Goal: Task Accomplishment & Management: Use online tool/utility

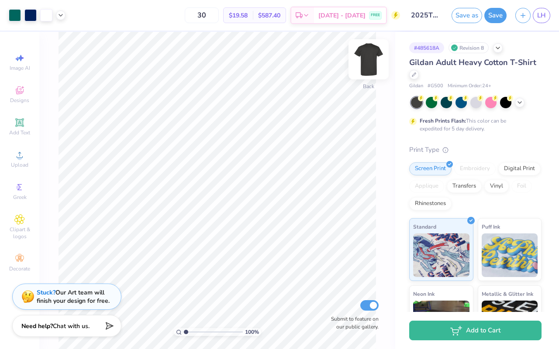
click at [375, 52] on img at bounding box center [368, 59] width 35 height 35
click at [375, 53] on img at bounding box center [368, 59] width 17 height 17
click at [479, 107] on div at bounding box center [475, 101] width 11 height 11
click at [505, 101] on div at bounding box center [505, 101] width 11 height 11
click at [483, 104] on div at bounding box center [476, 102] width 130 height 11
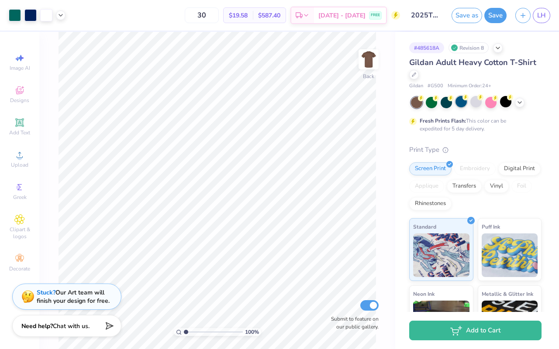
click at [462, 103] on div at bounding box center [460, 101] width 11 height 11
click at [446, 101] on div at bounding box center [445, 101] width 11 height 11
click at [430, 103] on div at bounding box center [431, 101] width 11 height 11
click at [518, 103] on icon at bounding box center [519, 101] width 7 height 7
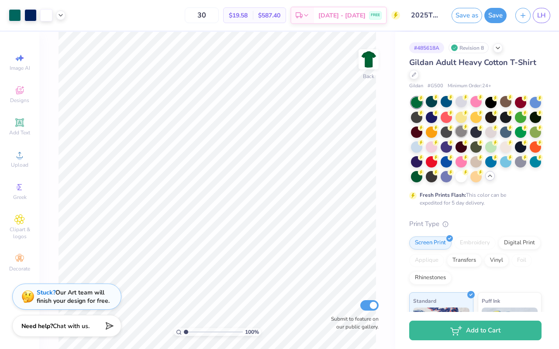
click at [461, 135] on div at bounding box center [460, 131] width 11 height 11
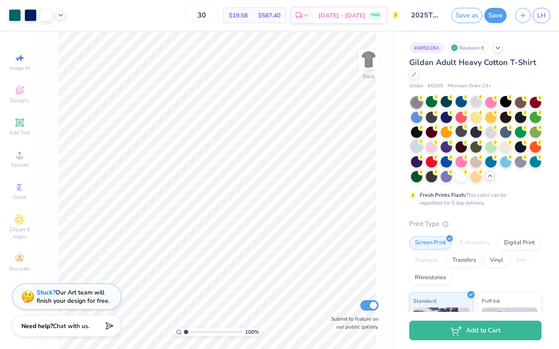
click at [418, 144] on icon at bounding box center [421, 142] width 6 height 6
click at [420, 161] on div at bounding box center [416, 160] width 11 height 11
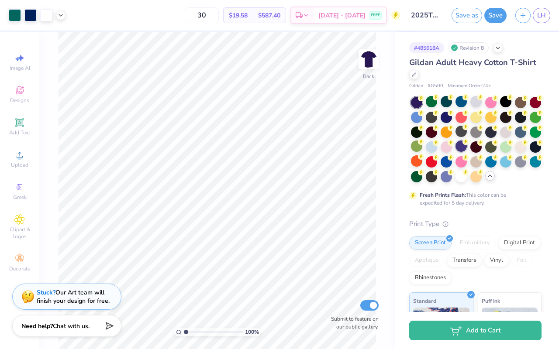
click at [464, 146] on div at bounding box center [460, 146] width 11 height 11
click at [476, 146] on div at bounding box center [475, 146] width 11 height 11
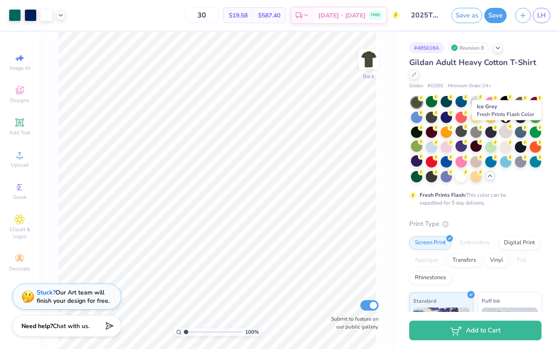
click at [504, 134] on div at bounding box center [505, 131] width 11 height 11
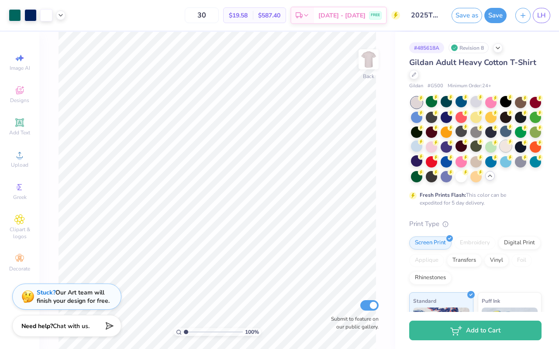
click at [508, 145] on div at bounding box center [505, 146] width 11 height 11
click at [474, 132] on div at bounding box center [475, 131] width 11 height 11
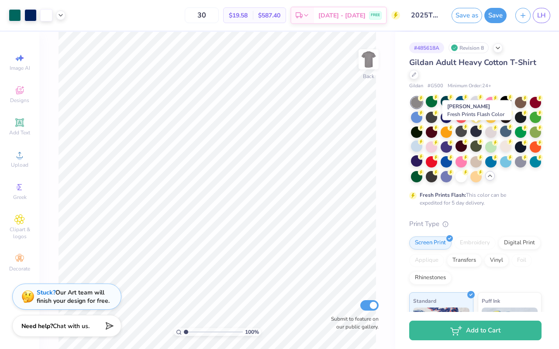
click at [474, 132] on div at bounding box center [475, 131] width 11 height 11
click at [460, 132] on div at bounding box center [460, 131] width 11 height 11
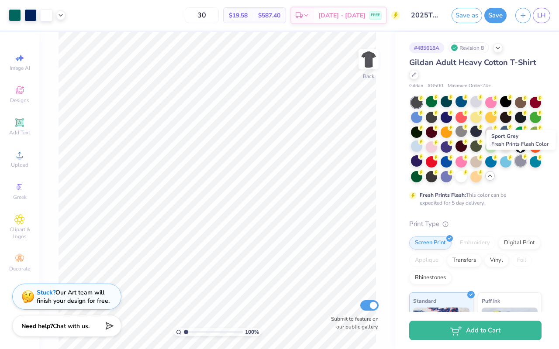
click at [520, 158] on div at bounding box center [520, 160] width 11 height 11
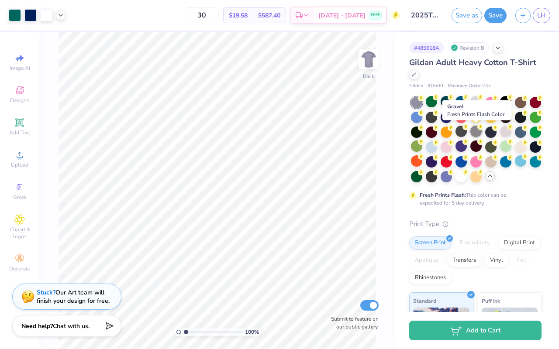
click at [424, 101] on circle at bounding box center [421, 98] width 6 height 6
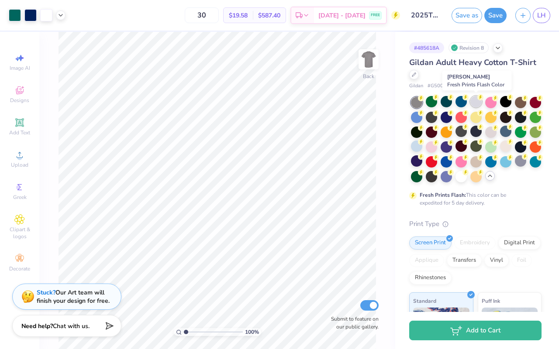
click at [473, 105] on div at bounding box center [475, 101] width 11 height 11
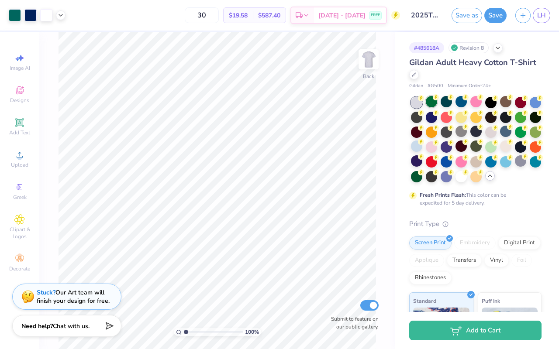
click at [426, 101] on div at bounding box center [431, 101] width 11 height 11
click at [460, 137] on div at bounding box center [460, 131] width 11 height 11
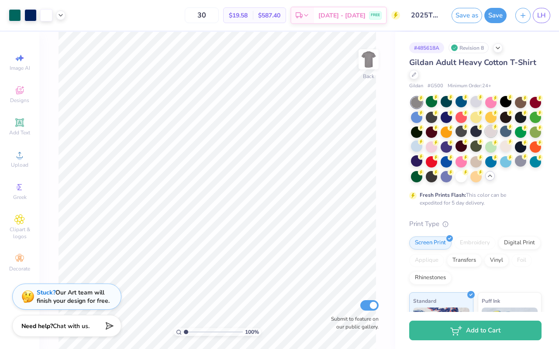
click at [491, 132] on div at bounding box center [490, 131] width 11 height 11
click at [424, 101] on circle at bounding box center [421, 98] width 6 height 6
click at [518, 161] on div at bounding box center [520, 160] width 11 height 11
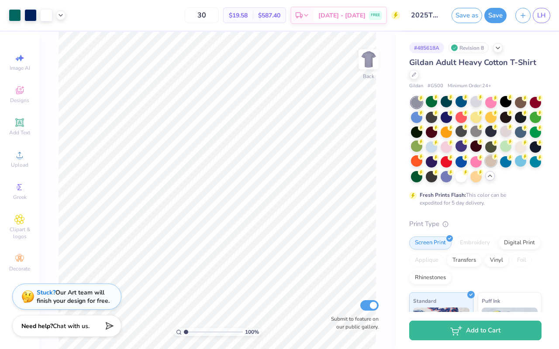
click at [494, 160] on div at bounding box center [490, 160] width 11 height 11
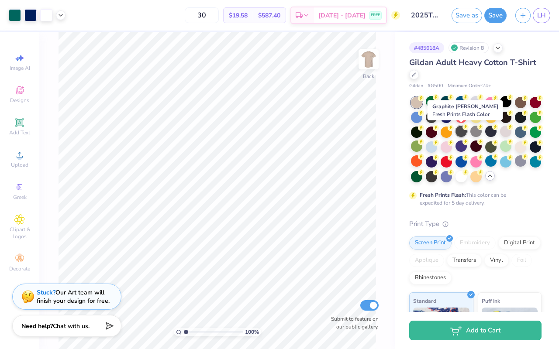
click at [464, 133] on div at bounding box center [460, 131] width 11 height 11
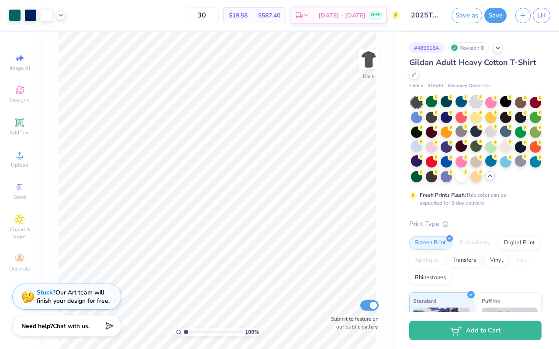
click at [477, 103] on div at bounding box center [475, 101] width 11 height 11
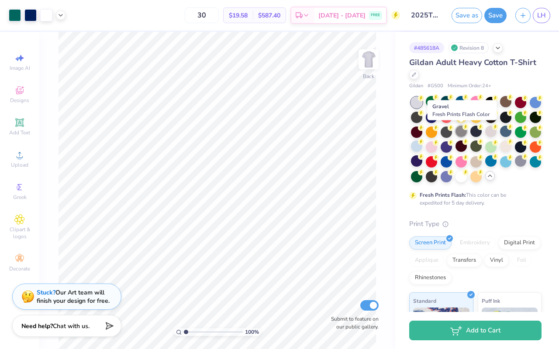
click at [462, 128] on icon at bounding box center [465, 127] width 6 height 6
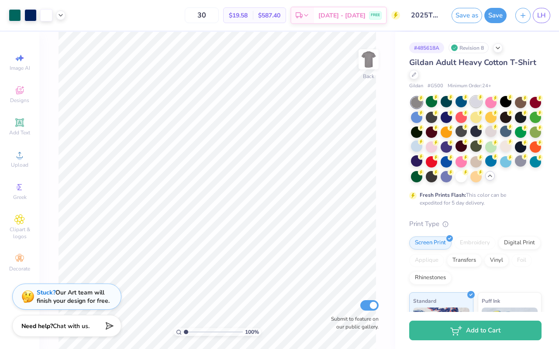
click at [474, 102] on div at bounding box center [475, 101] width 11 height 11
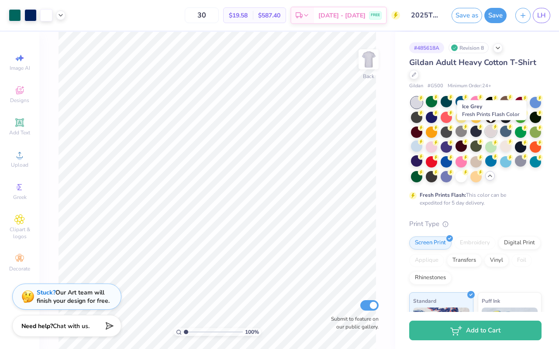
click at [488, 131] on div at bounding box center [490, 131] width 11 height 11
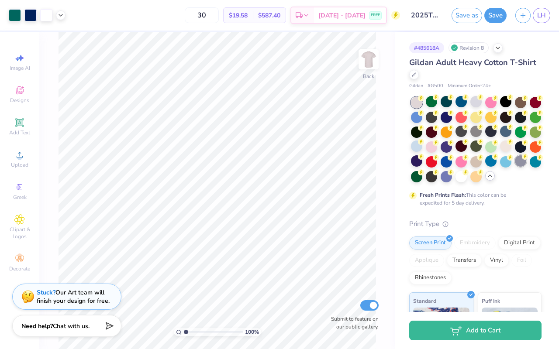
click at [518, 160] on div at bounding box center [520, 160] width 11 height 11
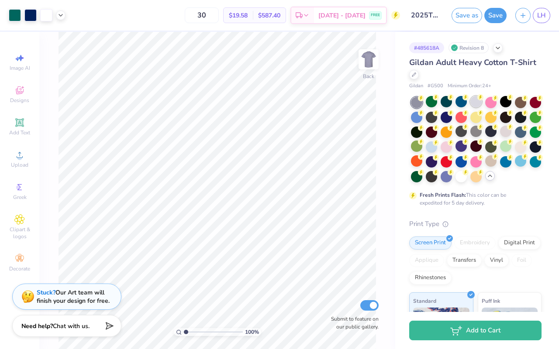
click at [476, 101] on div at bounding box center [475, 101] width 11 height 11
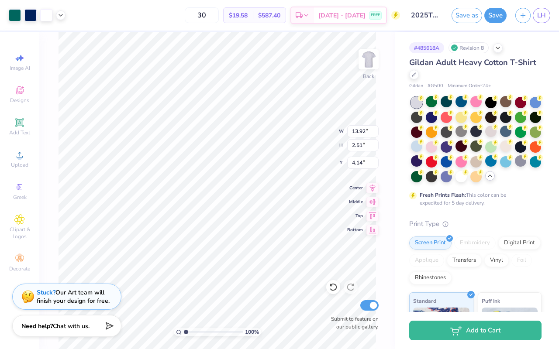
type input "4.23"
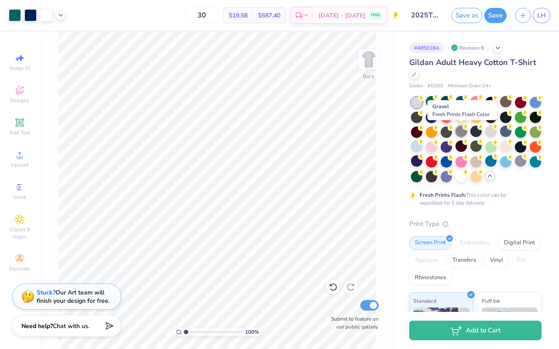
click at [463, 130] on div at bounding box center [460, 131] width 11 height 11
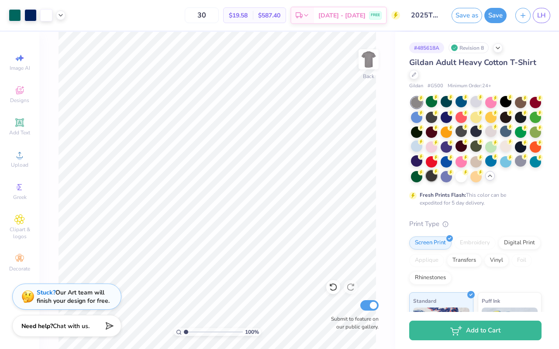
click at [428, 174] on div at bounding box center [431, 175] width 11 height 11
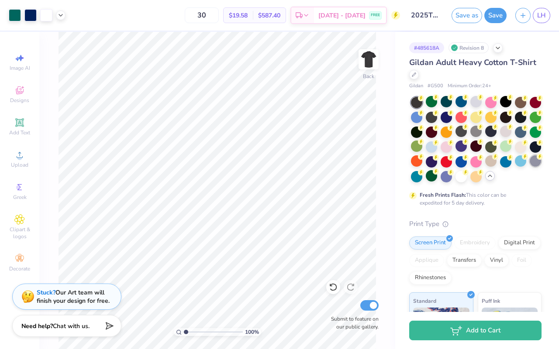
click at [532, 164] on div at bounding box center [534, 160] width 11 height 11
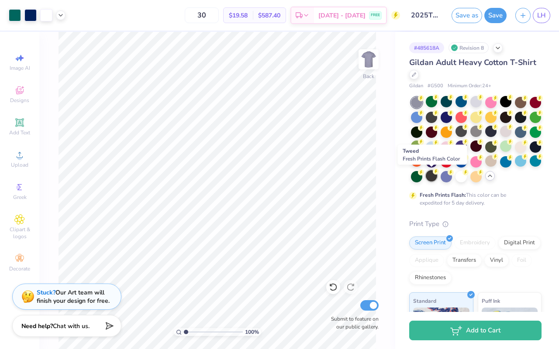
click at [424, 101] on circle at bounding box center [421, 98] width 6 height 6
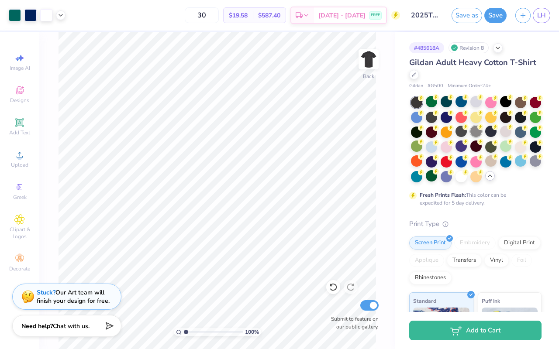
click at [475, 134] on div at bounding box center [475, 131] width 11 height 11
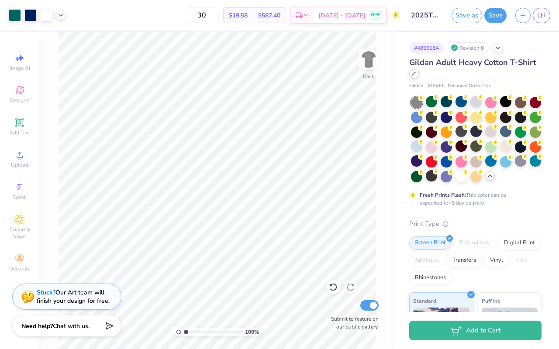
click at [415, 76] on icon at bounding box center [414, 74] width 4 height 4
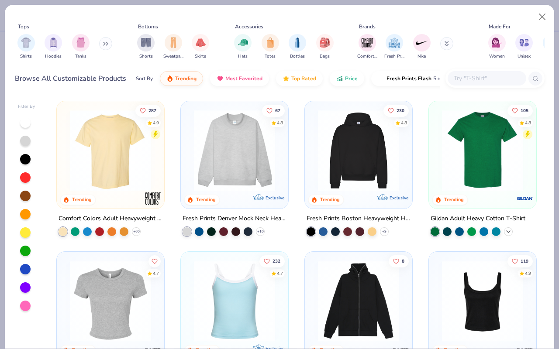
click at [508, 228] on icon at bounding box center [508, 231] width 7 height 7
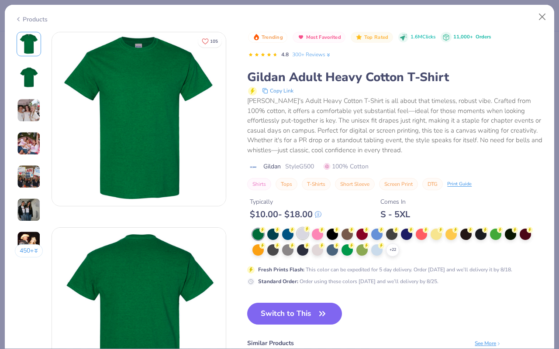
click at [302, 237] on div at bounding box center [302, 233] width 11 height 11
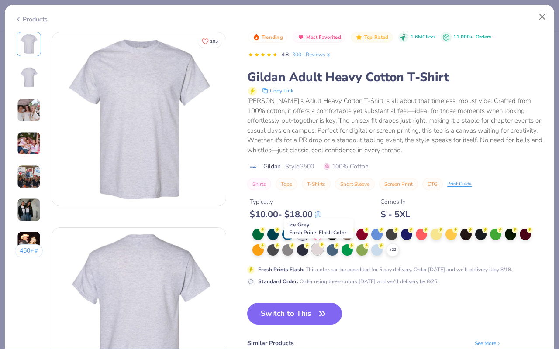
click at [317, 247] on div at bounding box center [317, 249] width 11 height 11
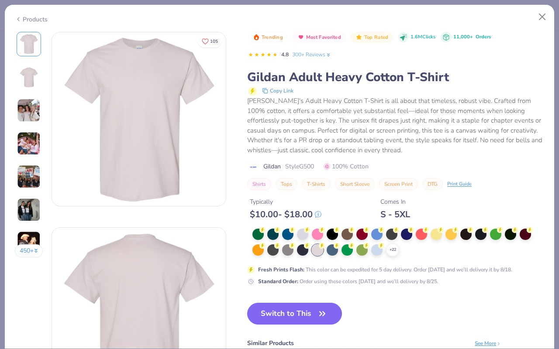
scroll to position [13, 0]
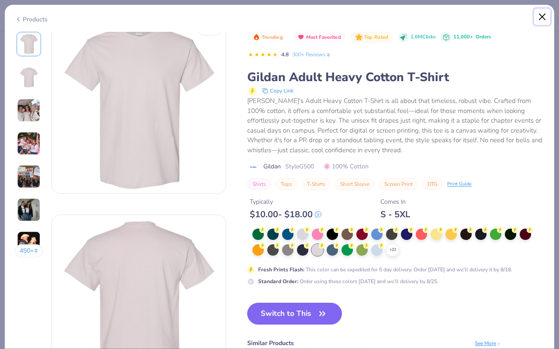
click at [539, 20] on button "Close" at bounding box center [542, 17] width 17 height 17
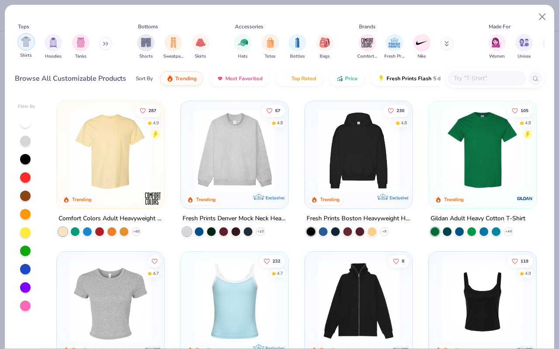
click at [31, 46] on div "filter for Shirts" at bounding box center [25, 41] width 17 height 17
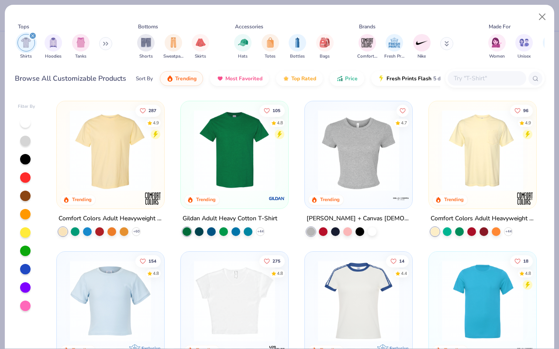
click at [500, 146] on img at bounding box center [482, 150] width 90 height 81
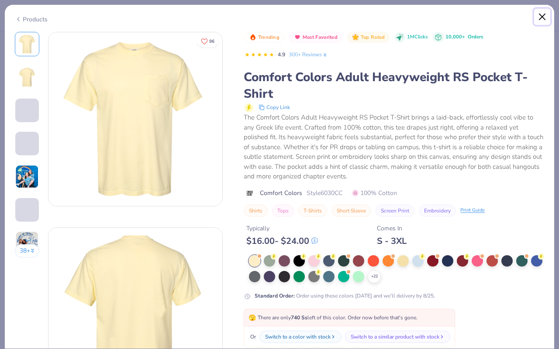
click at [542, 20] on button "Close" at bounding box center [542, 17] width 17 height 17
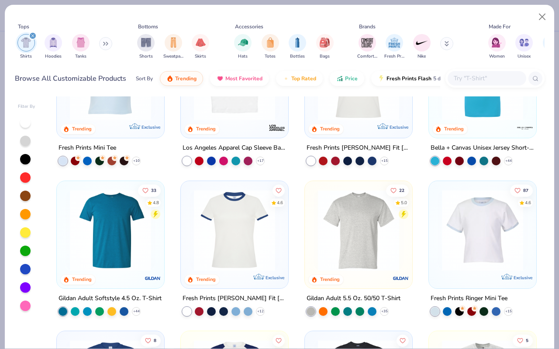
scroll to position [240, 0]
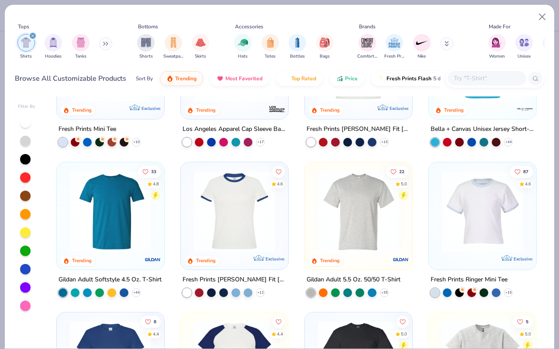
click at [120, 230] on img at bounding box center [110, 211] width 90 height 81
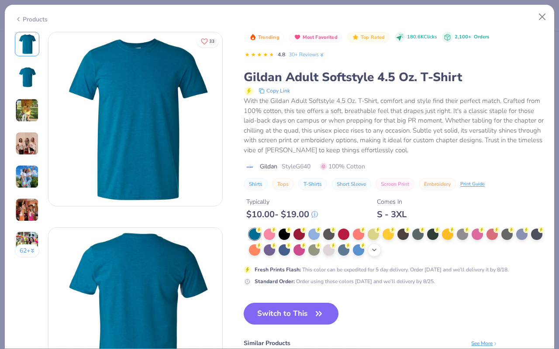
click at [376, 251] on icon at bounding box center [374, 250] width 7 height 7
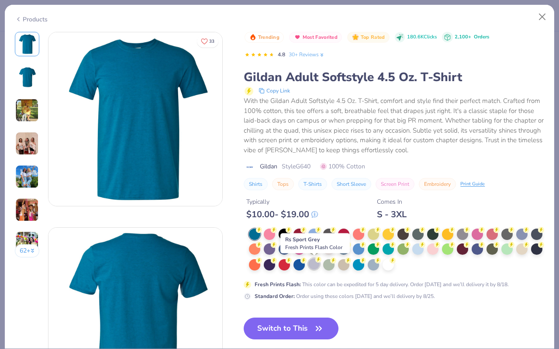
click at [314, 264] on div at bounding box center [313, 263] width 11 height 11
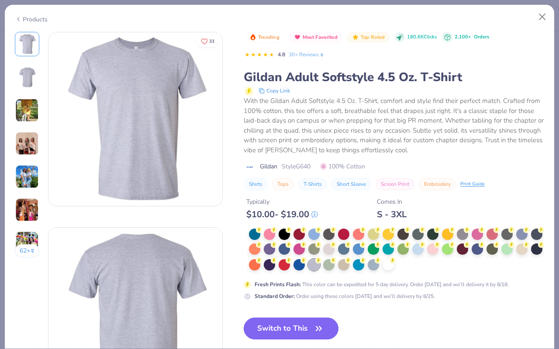
click at [294, 323] on button "Switch to This" at bounding box center [291, 329] width 95 height 22
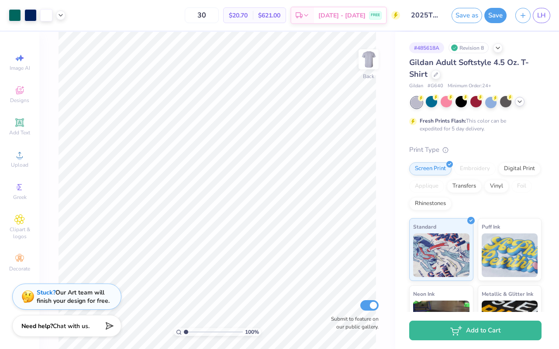
click at [519, 98] on icon at bounding box center [519, 101] width 7 height 7
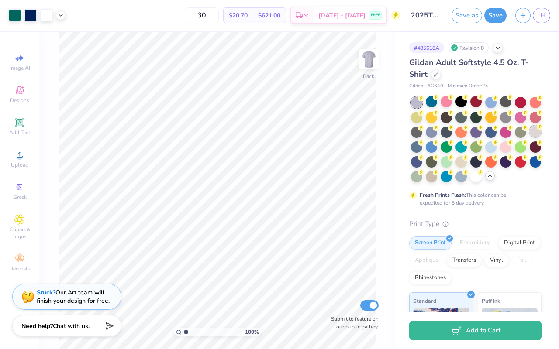
click at [538, 131] on div at bounding box center [534, 131] width 11 height 11
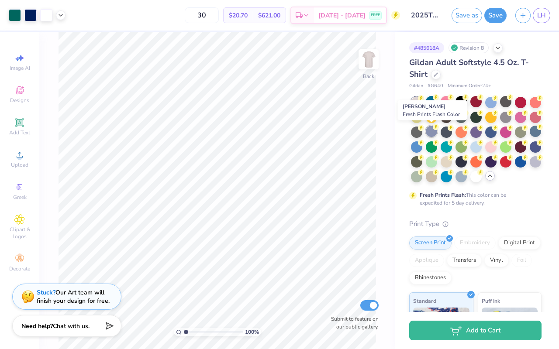
click at [434, 130] on div at bounding box center [431, 131] width 11 height 11
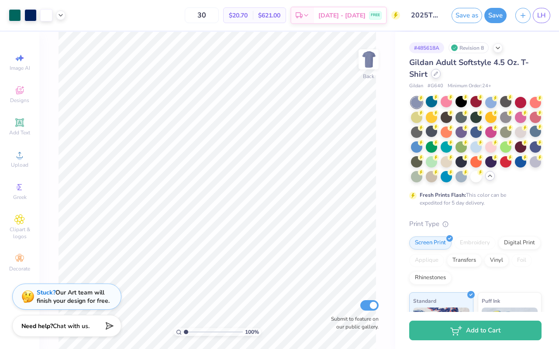
click at [434, 76] on div at bounding box center [436, 74] width 10 height 10
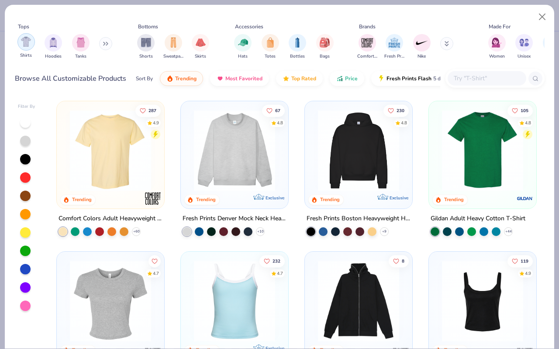
click at [24, 48] on div "filter for Shirts" at bounding box center [25, 41] width 17 height 17
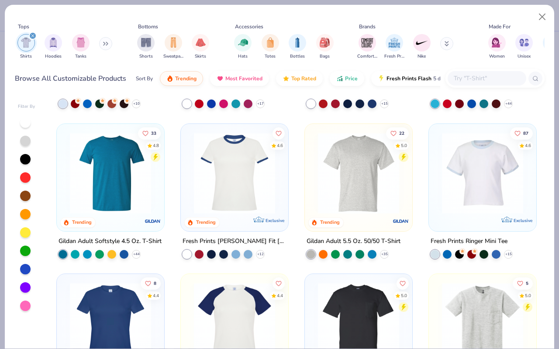
scroll to position [278, 0]
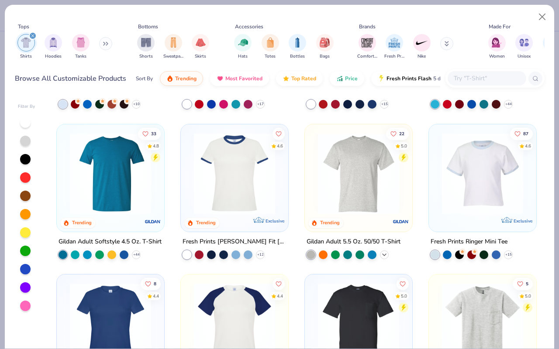
click at [387, 253] on icon at bounding box center [384, 254] width 7 height 7
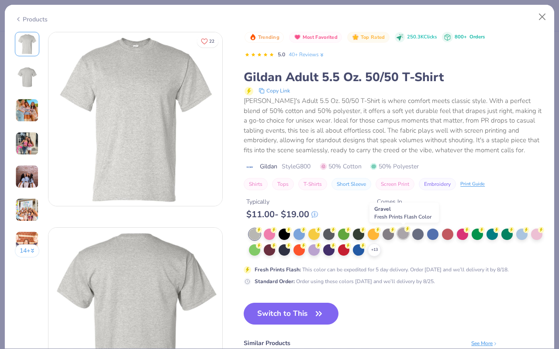
click at [402, 235] on div at bounding box center [402, 233] width 11 height 11
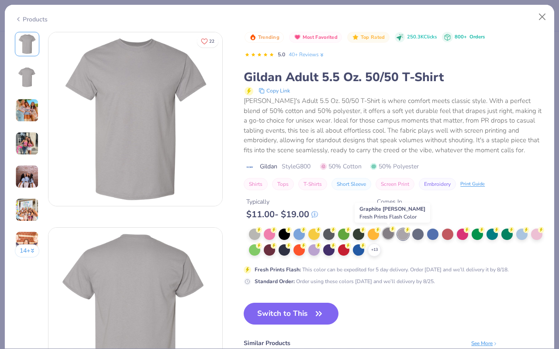
click at [388, 233] on div at bounding box center [387, 233] width 11 height 11
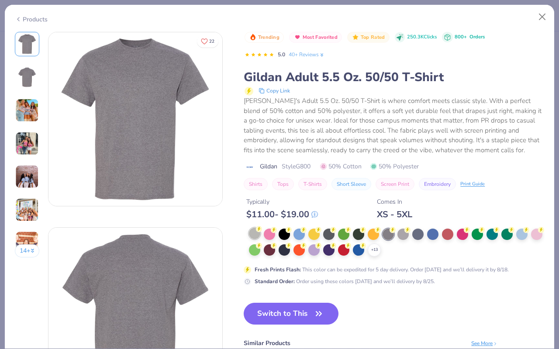
click at [257, 235] on div at bounding box center [254, 233] width 11 height 11
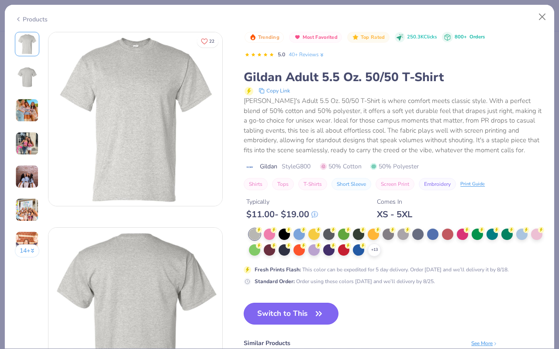
click at [292, 316] on button "Switch to This" at bounding box center [291, 314] width 95 height 22
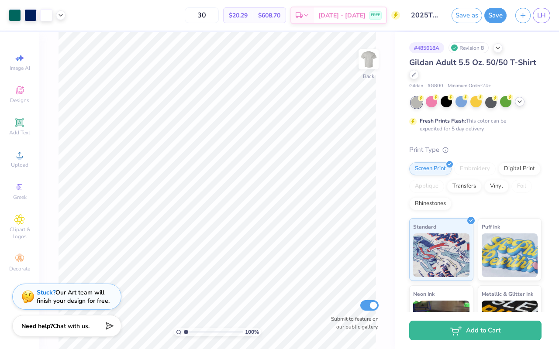
click at [520, 103] on icon at bounding box center [519, 101] width 7 height 7
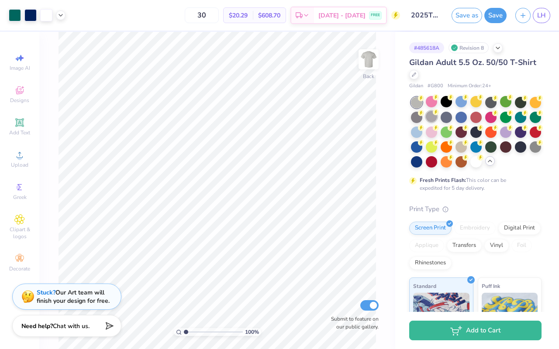
click at [434, 117] on div at bounding box center [431, 116] width 11 height 11
click at [535, 142] on div at bounding box center [534, 146] width 11 height 11
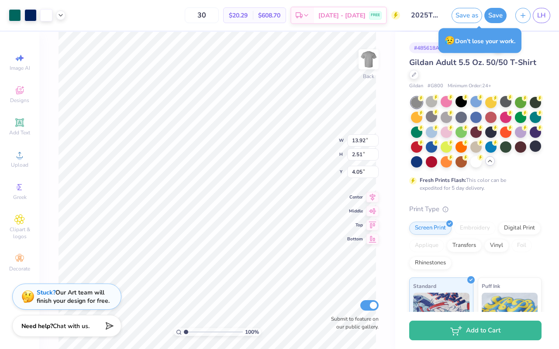
type input "4.09"
click at [432, 108] on div at bounding box center [476, 132] width 130 height 71
click at [431, 102] on div at bounding box center [431, 101] width 11 height 11
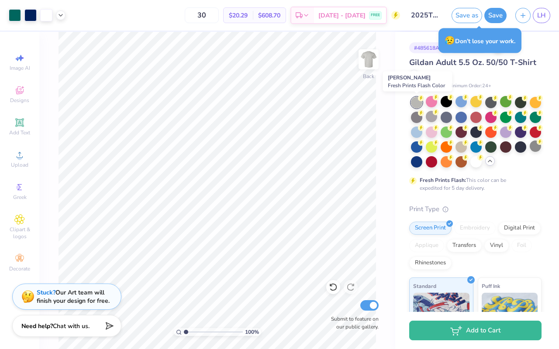
click at [420, 102] on div at bounding box center [416, 102] width 11 height 11
click at [432, 120] on div at bounding box center [431, 116] width 11 height 11
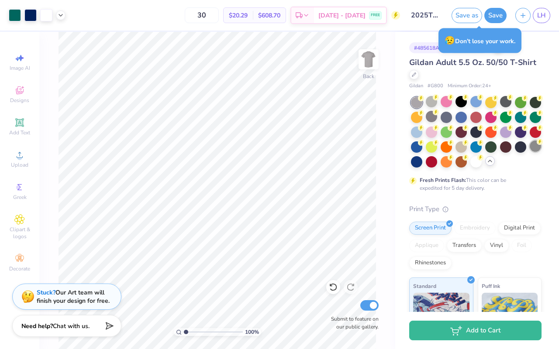
click at [533, 147] on div at bounding box center [534, 146] width 11 height 11
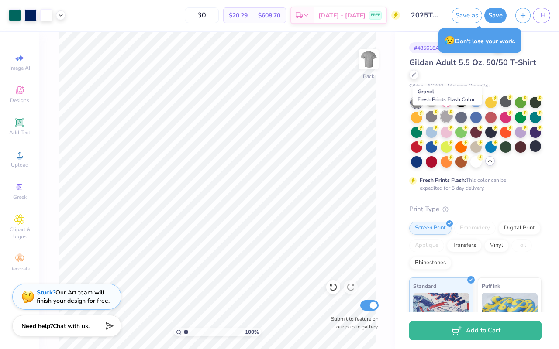
click at [446, 118] on div at bounding box center [445, 116] width 11 height 11
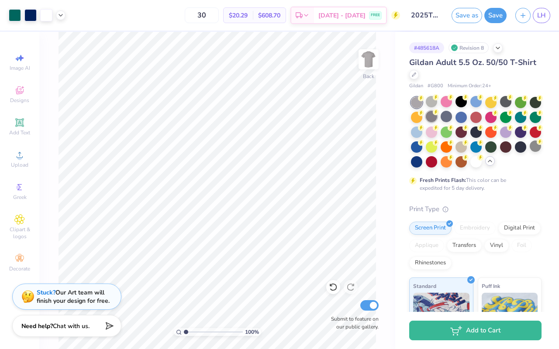
click at [431, 119] on div at bounding box center [431, 116] width 11 height 11
click at [429, 100] on div at bounding box center [431, 101] width 11 height 11
click at [533, 148] on div at bounding box center [534, 146] width 11 height 11
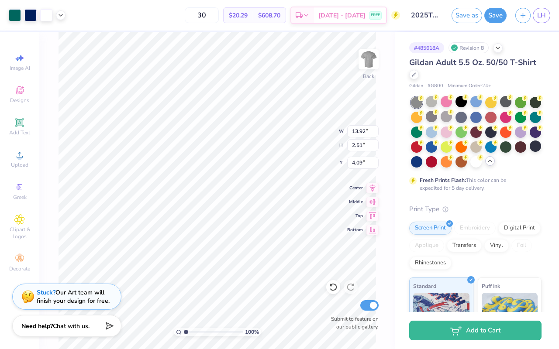
type input "4.31"
type input "12.88"
type input "2.32"
type input "4.48"
type input "4.18"
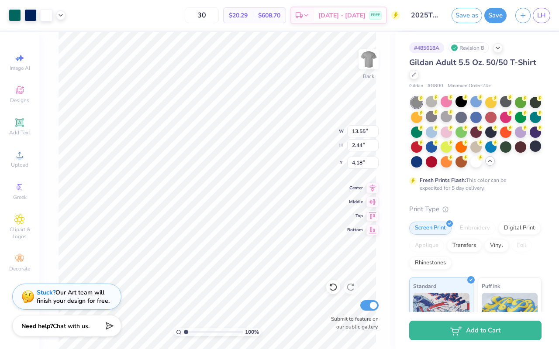
type input "13.55"
type input "2.44"
type input "4.08"
click at [495, 20] on button "Save" at bounding box center [495, 14] width 22 height 15
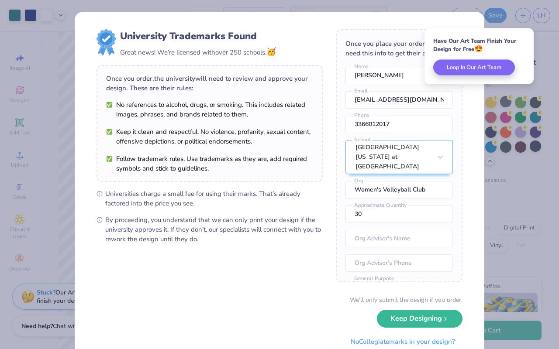
scroll to position [31, 0]
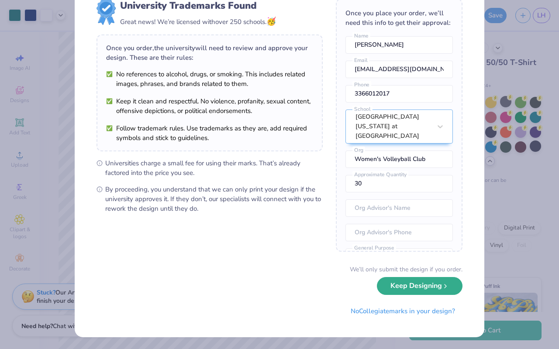
click at [425, 291] on button "Keep Designing" at bounding box center [420, 286] width 86 height 18
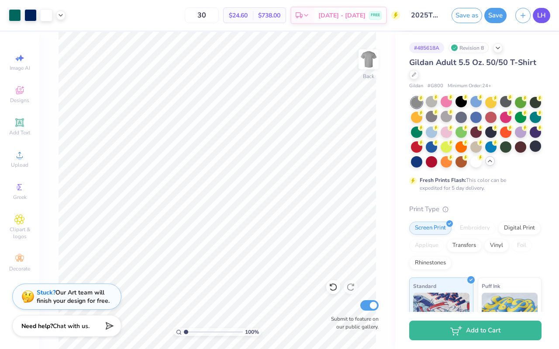
click at [541, 17] on span "LH" at bounding box center [541, 15] width 9 height 10
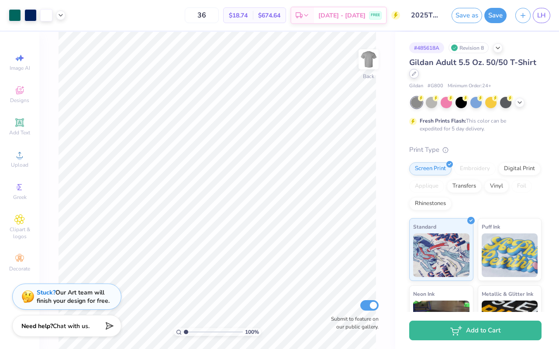
click at [413, 76] on div at bounding box center [414, 74] width 10 height 10
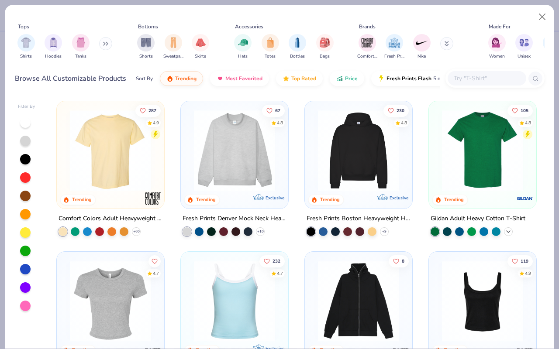
click at [508, 231] on polyline at bounding box center [507, 232] width 3 height 2
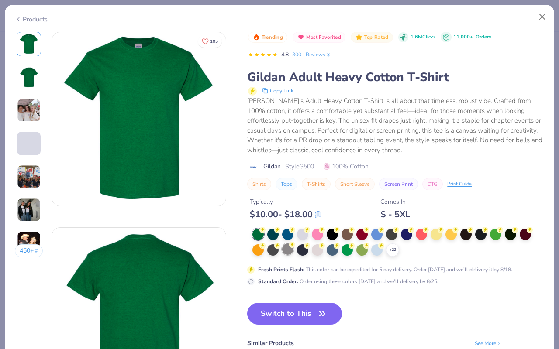
click at [288, 249] on div at bounding box center [287, 249] width 11 height 11
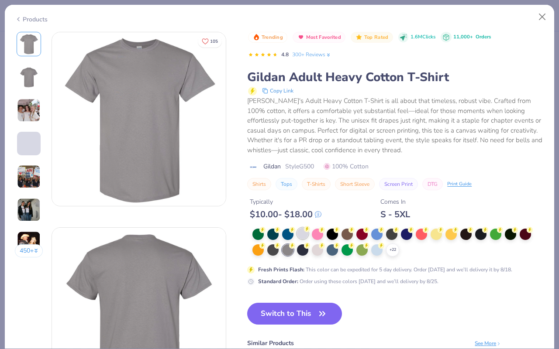
click at [304, 235] on div at bounding box center [302, 233] width 11 height 11
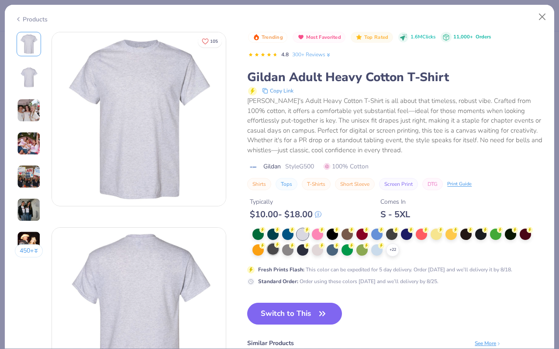
click at [271, 248] on div at bounding box center [272, 249] width 11 height 11
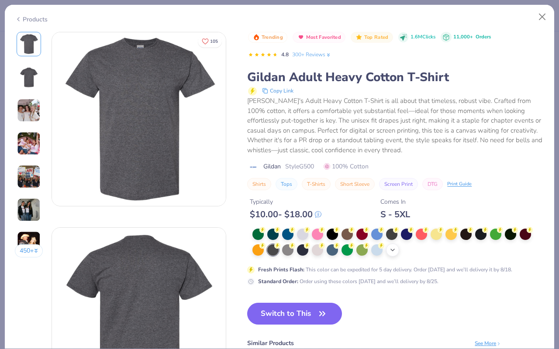
click at [389, 252] on icon at bounding box center [392, 250] width 7 height 7
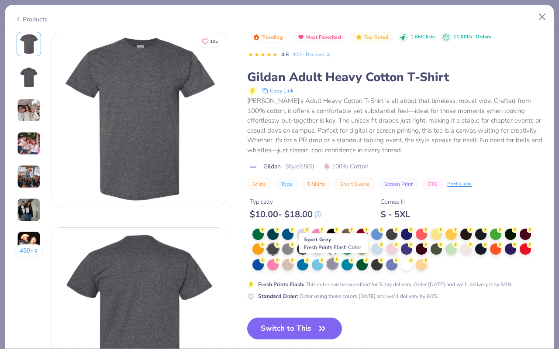
click at [334, 264] on div at bounding box center [331, 263] width 11 height 11
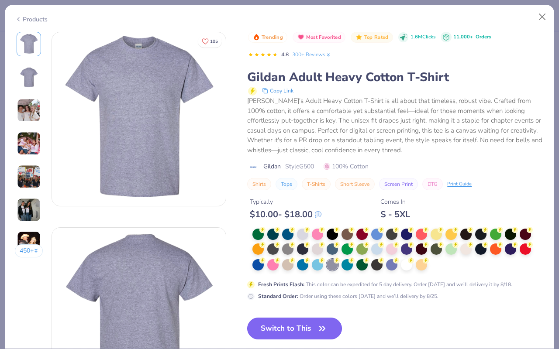
click at [304, 321] on button "Switch to This" at bounding box center [294, 329] width 95 height 22
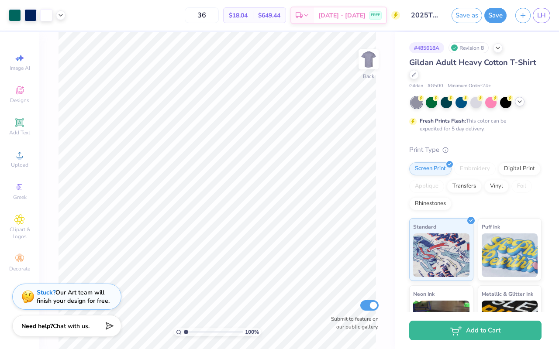
click at [516, 102] on icon at bounding box center [519, 101] width 7 height 7
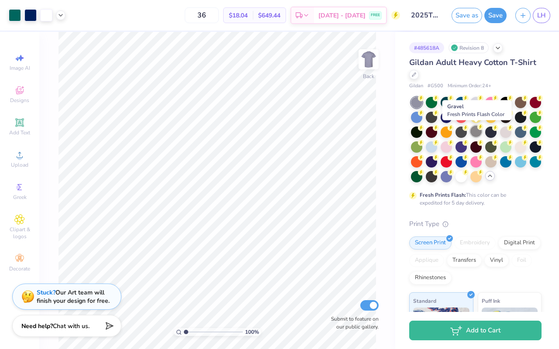
click at [479, 134] on div at bounding box center [475, 131] width 11 height 11
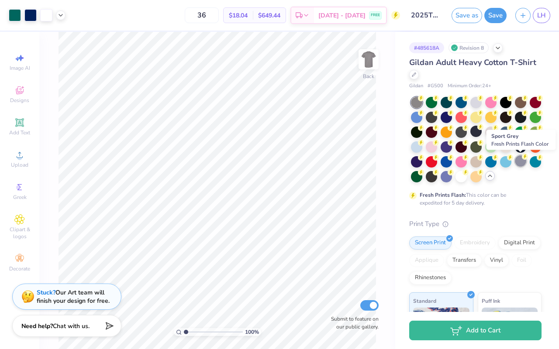
click at [523, 161] on div at bounding box center [520, 160] width 11 height 11
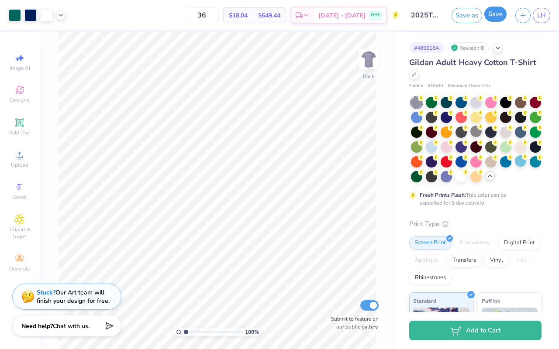
click at [494, 17] on button "Save" at bounding box center [495, 14] width 22 height 15
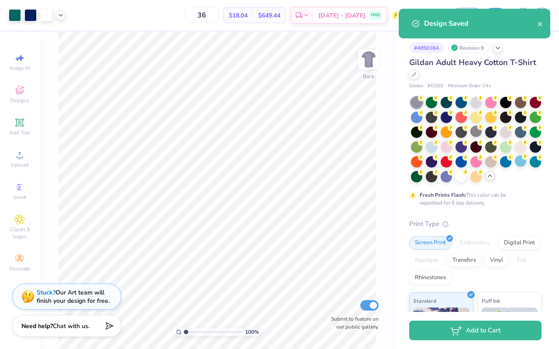
click at [534, 26] on div "Design Saved" at bounding box center [480, 23] width 113 height 10
click at [539, 25] on icon "close" at bounding box center [540, 24] width 6 height 7
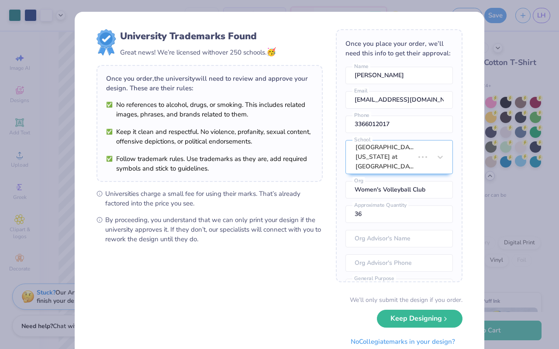
click at [542, 10] on div "Design Saved" at bounding box center [474, 8] width 155 height 3
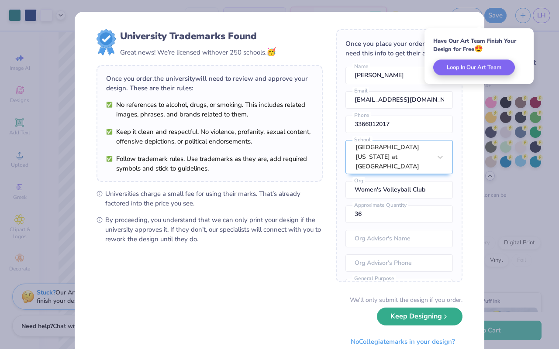
click at [424, 312] on button "Keep Designing" at bounding box center [420, 317] width 86 height 18
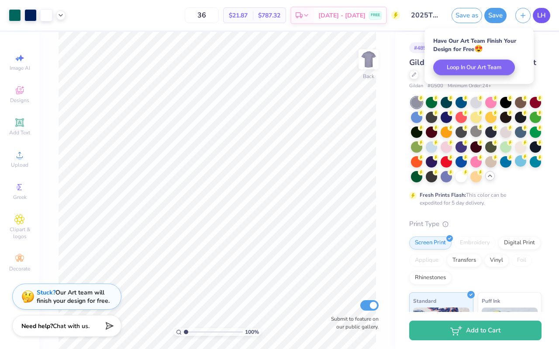
click at [538, 15] on span "LH" at bounding box center [541, 15] width 9 height 10
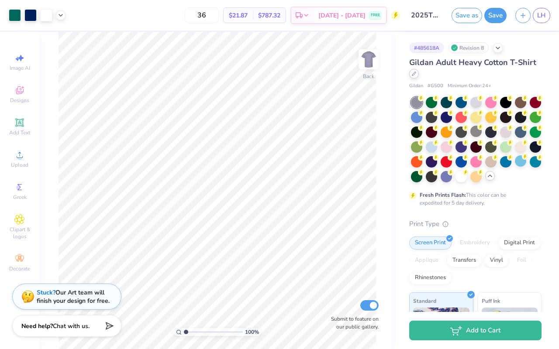
click at [415, 75] on icon at bounding box center [414, 74] width 4 height 4
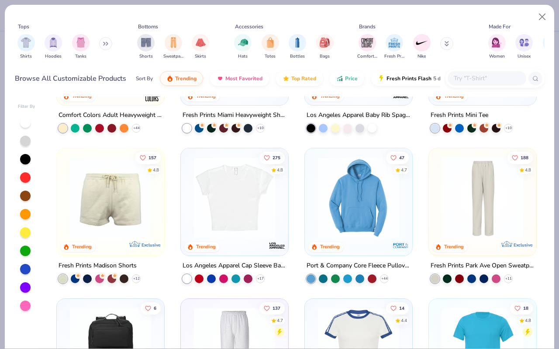
scroll to position [66, 0]
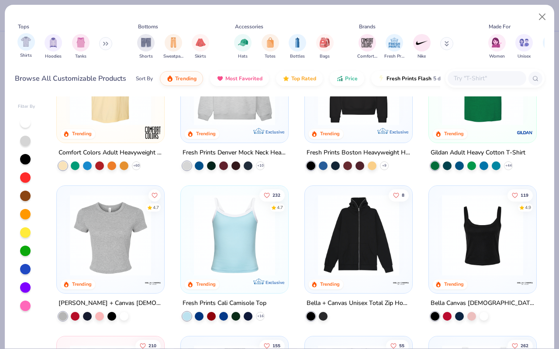
click at [28, 50] on div "Shirts" at bounding box center [25, 46] width 17 height 26
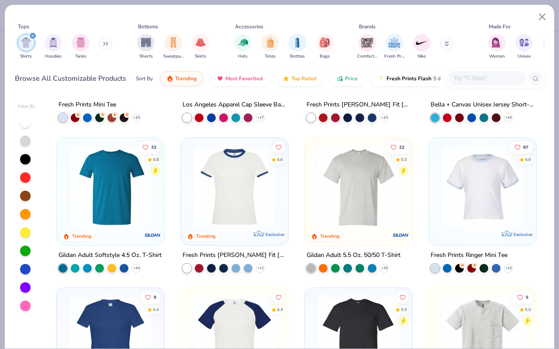
scroll to position [267, 0]
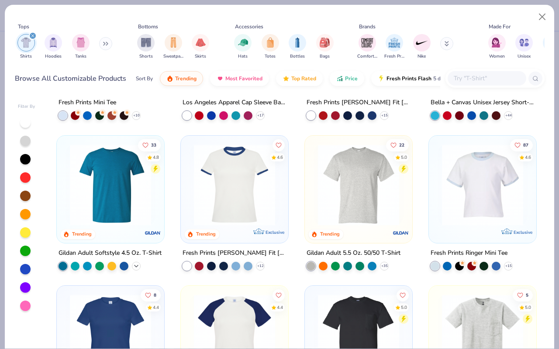
click at [138, 266] on icon at bounding box center [136, 265] width 7 height 7
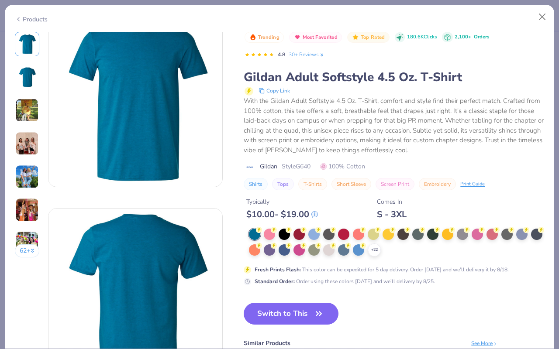
scroll to position [22, 0]
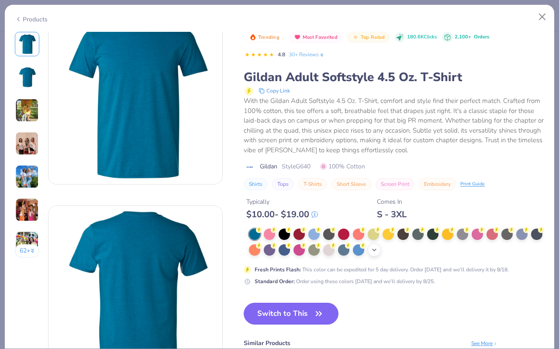
click at [375, 250] on icon at bounding box center [374, 250] width 7 height 7
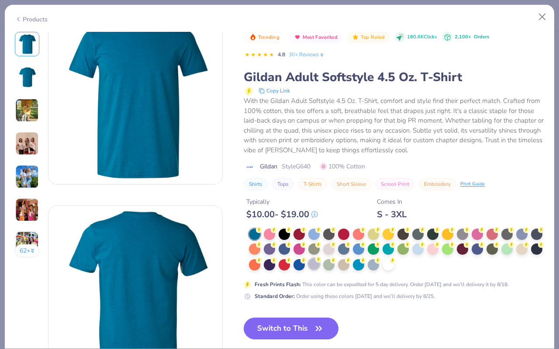
click at [312, 268] on div at bounding box center [313, 263] width 11 height 11
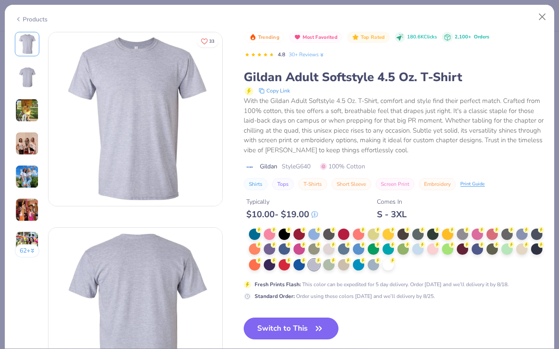
scroll to position [1, 0]
click at [547, 17] on button "Close" at bounding box center [542, 17] width 17 height 17
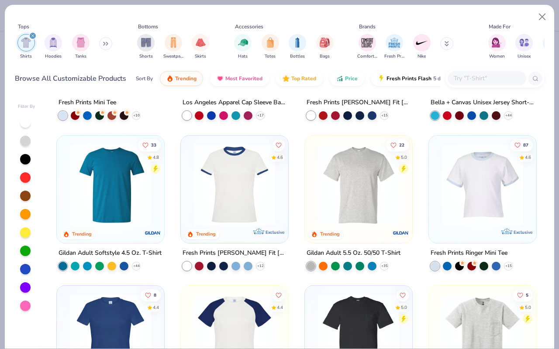
click at [361, 199] on img at bounding box center [358, 184] width 90 height 81
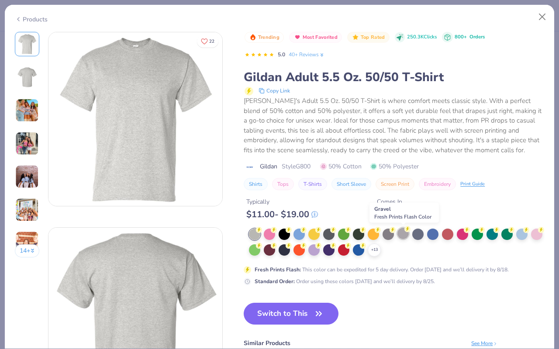
click at [402, 234] on div at bounding box center [402, 233] width 11 height 11
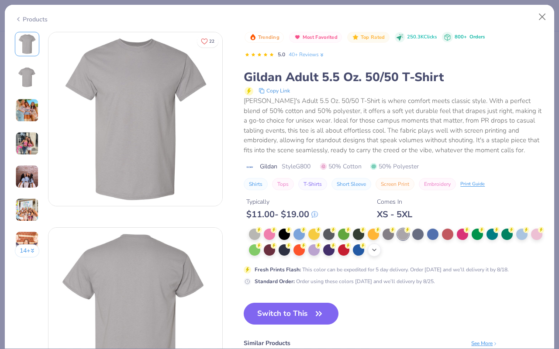
click at [371, 251] on icon at bounding box center [374, 250] width 7 height 7
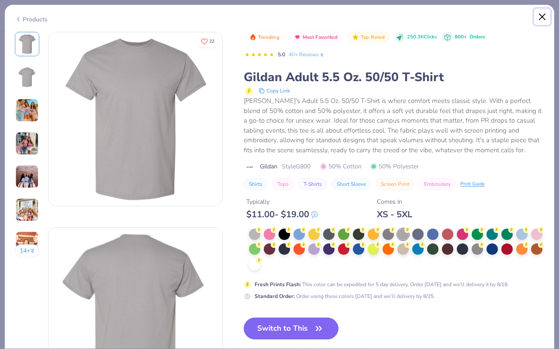
click at [537, 19] on button "Close" at bounding box center [542, 17] width 17 height 17
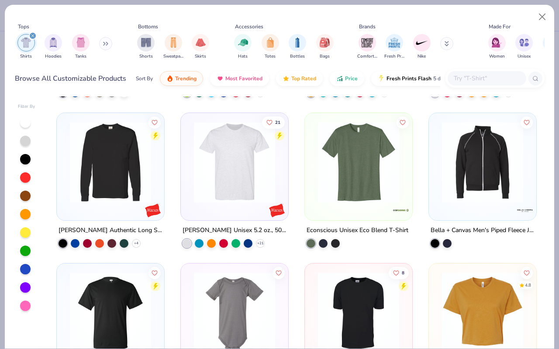
scroll to position [1190, 0]
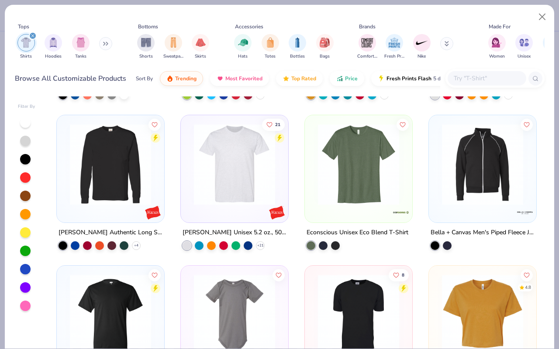
click at [250, 178] on img at bounding box center [234, 164] width 90 height 81
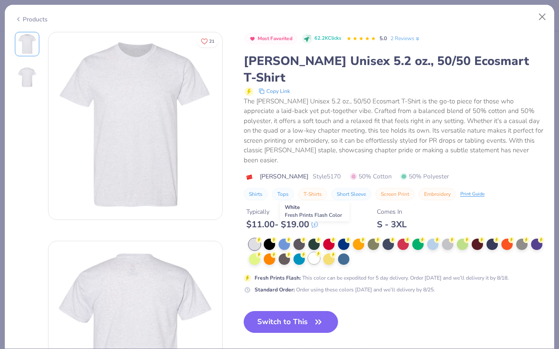
click at [310, 253] on div at bounding box center [313, 258] width 11 height 11
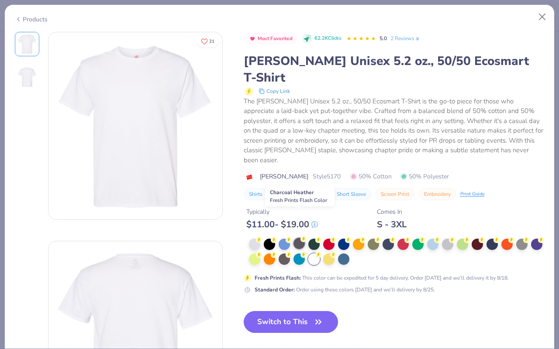
click at [262, 237] on circle at bounding box center [259, 240] width 6 height 6
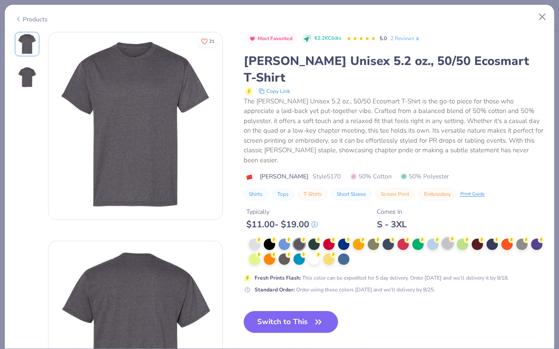
click at [447, 238] on div at bounding box center [447, 243] width 11 height 11
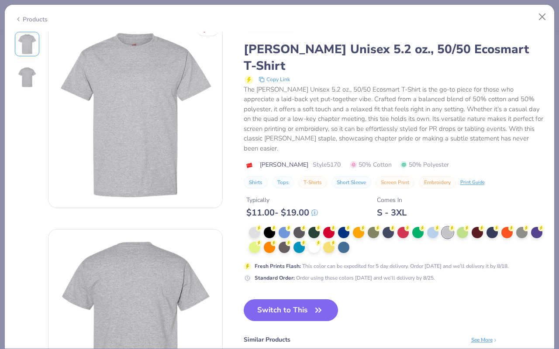
scroll to position [12, 0]
click at [279, 299] on button "Switch to This" at bounding box center [291, 310] width 95 height 22
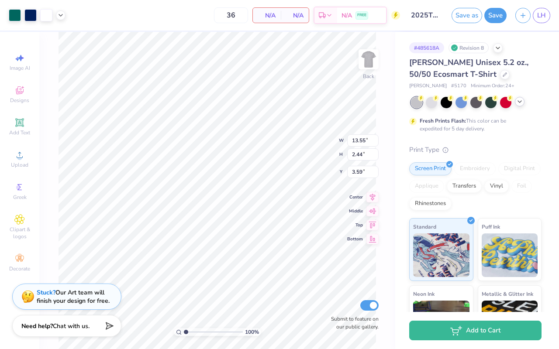
type input "3.76"
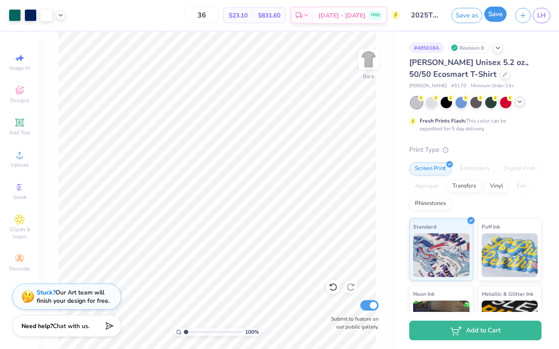
click at [498, 13] on button "Save" at bounding box center [495, 14] width 22 height 15
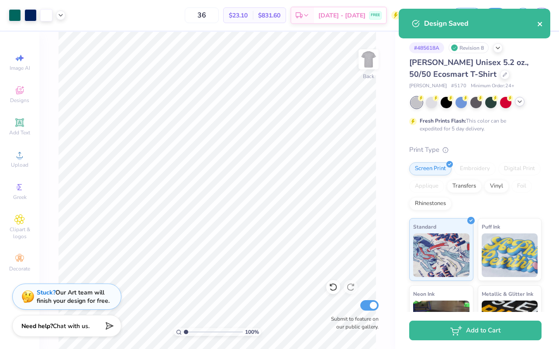
click at [537, 24] on icon "close" at bounding box center [540, 24] width 6 height 7
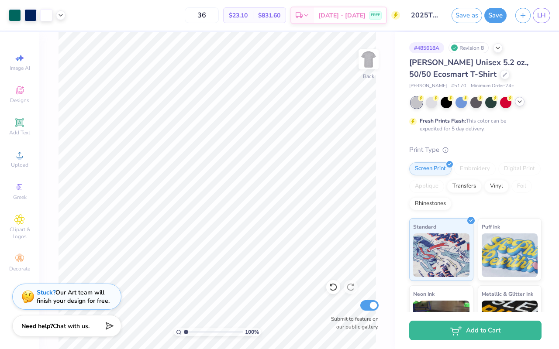
click at [542, 16] on div "Design Saved" at bounding box center [474, 27] width 155 height 40
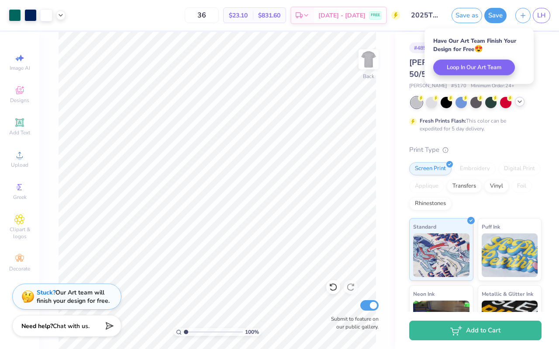
click at [542, 16] on span "LH" at bounding box center [541, 15] width 9 height 10
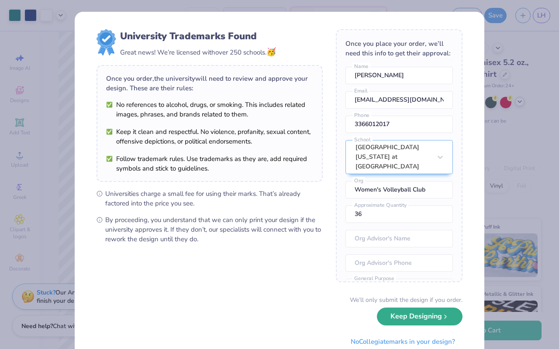
click at [409, 320] on button "Keep Designing" at bounding box center [420, 317] width 86 height 18
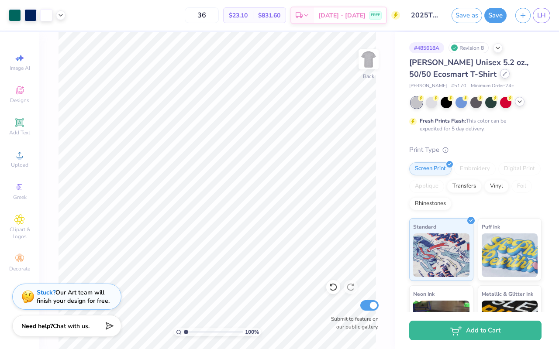
click at [500, 76] on div at bounding box center [505, 74] width 10 height 10
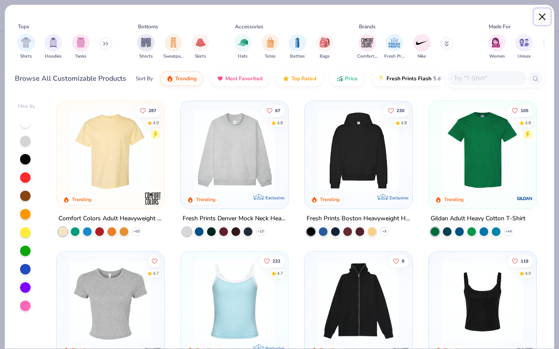
click at [543, 18] on button "Close" at bounding box center [542, 17] width 17 height 17
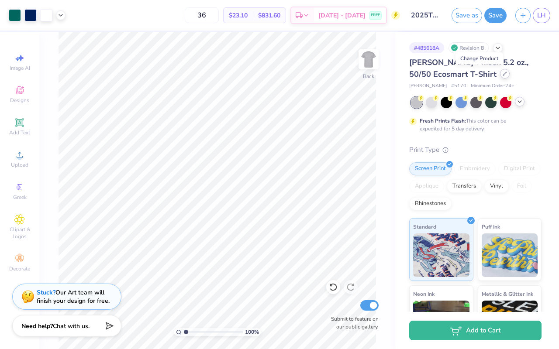
click at [500, 76] on div at bounding box center [505, 74] width 10 height 10
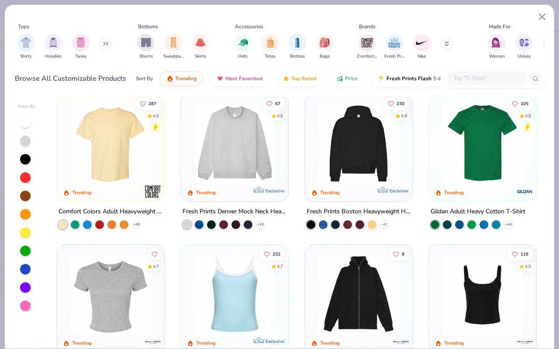
scroll to position [5, 0]
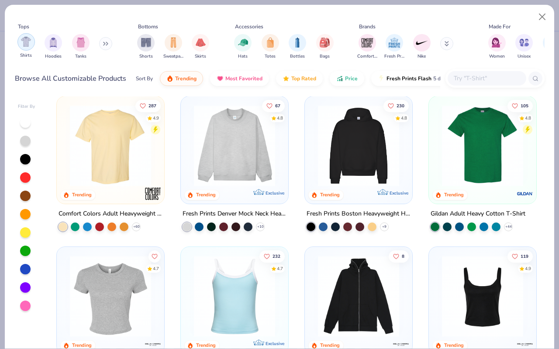
click at [30, 46] on img "filter for Shirts" at bounding box center [26, 42] width 10 height 10
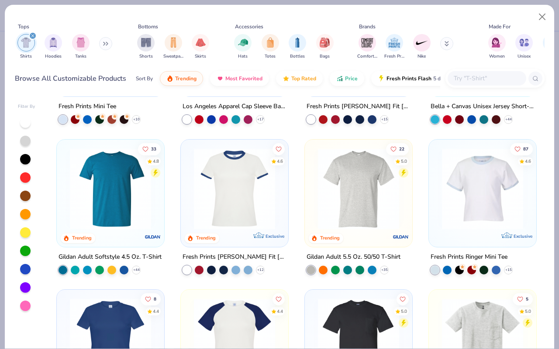
scroll to position [267, 0]
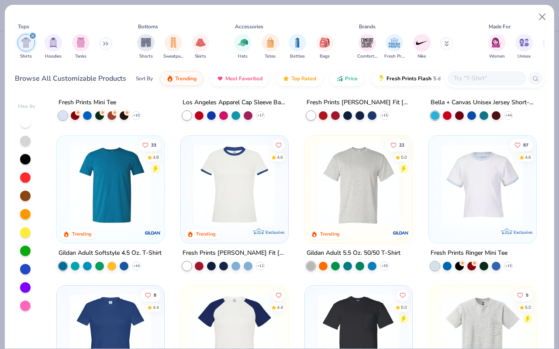
click at [337, 220] on img at bounding box center [358, 184] width 90 height 81
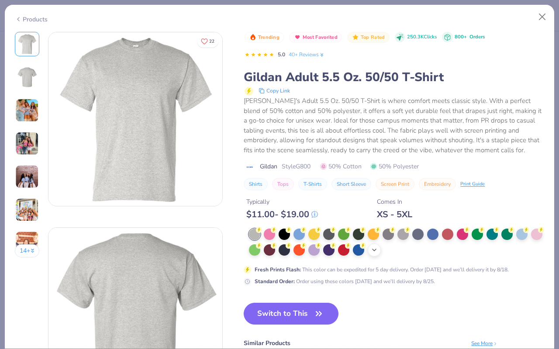
click at [376, 249] on icon at bounding box center [374, 250] width 7 height 7
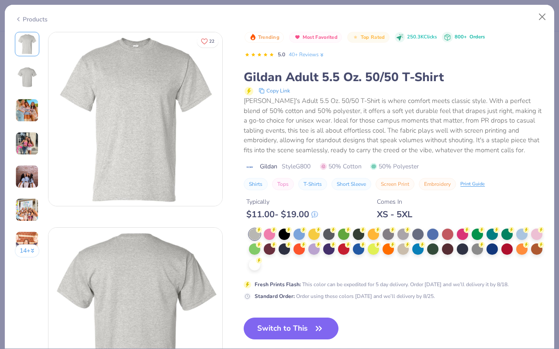
click at [411, 235] on div at bounding box center [396, 250] width 295 height 43
click at [408, 235] on div at bounding box center [402, 233] width 11 height 11
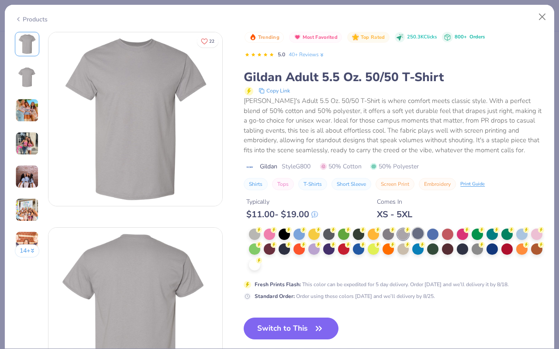
click at [412, 235] on div at bounding box center [417, 233] width 11 height 11
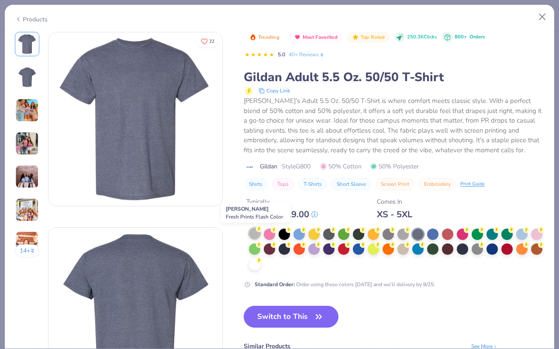
click at [256, 231] on icon at bounding box center [259, 229] width 6 height 6
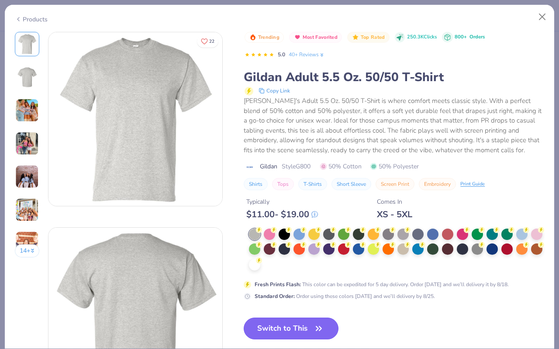
click at [281, 329] on button "Switch to This" at bounding box center [291, 329] width 95 height 22
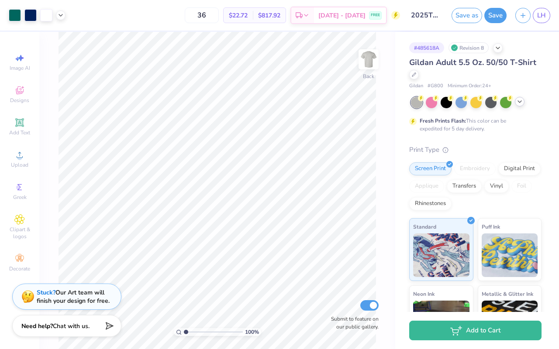
click at [520, 103] on icon at bounding box center [519, 101] width 7 height 7
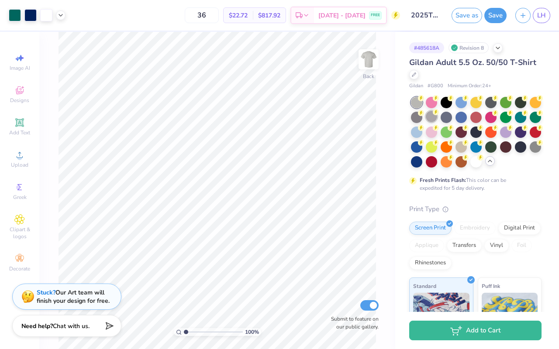
click at [422, 100] on icon at bounding box center [420, 98] width 3 height 4
click at [532, 145] on div at bounding box center [534, 146] width 11 height 11
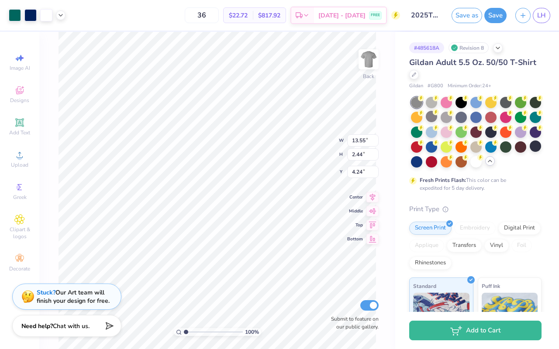
type input "4.25"
click at [488, 16] on button "Save" at bounding box center [495, 14] width 22 height 15
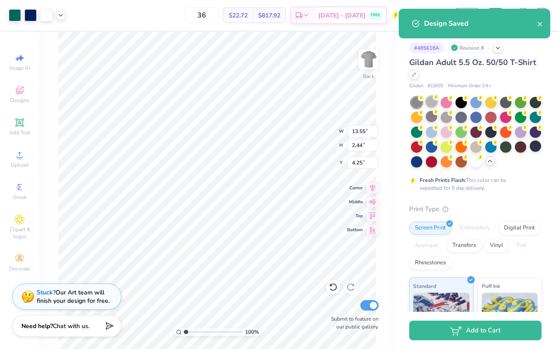
click at [433, 106] on div at bounding box center [431, 101] width 11 height 11
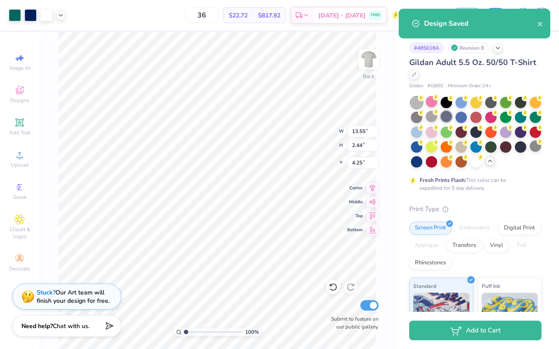
click at [442, 111] on div at bounding box center [445, 116] width 11 height 11
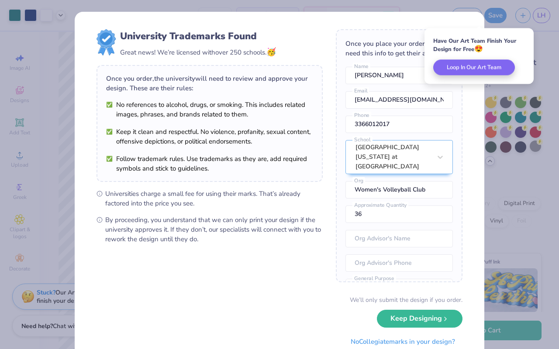
click at [418, 329] on div "We’ll only submit the design if you order. Keep Designing No Collegiate marks i…" at bounding box center [279, 322] width 366 height 55
click at [414, 321] on button "Keep Designing" at bounding box center [420, 317] width 86 height 18
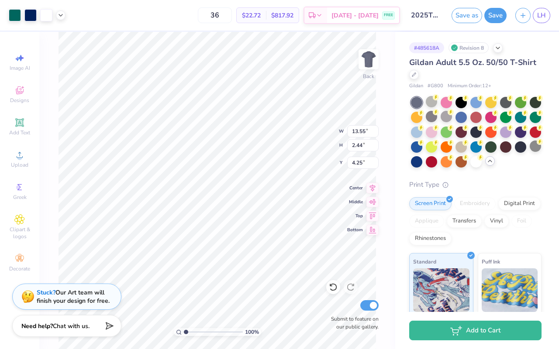
click at [542, 56] on div "# 485618A Revision 8 Gildan Adult 5.5 Oz. 50/50 T-Shirt Gildan # G800 Minimum O…" at bounding box center [477, 241] width 164 height 419
click at [414, 73] on icon at bounding box center [413, 73] width 3 height 3
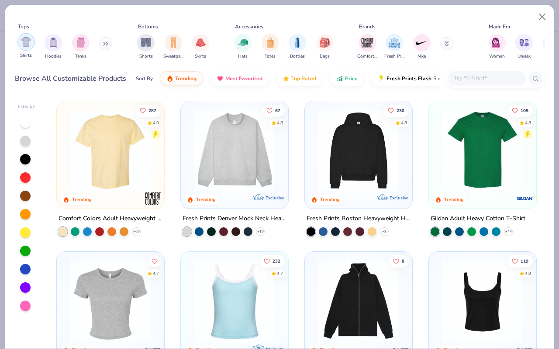
click at [27, 49] on div "filter for Shirts" at bounding box center [25, 41] width 17 height 17
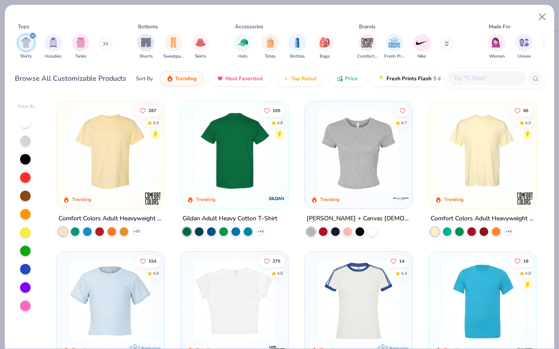
scroll to position [0, 0]
click at [247, 183] on img at bounding box center [234, 150] width 90 height 81
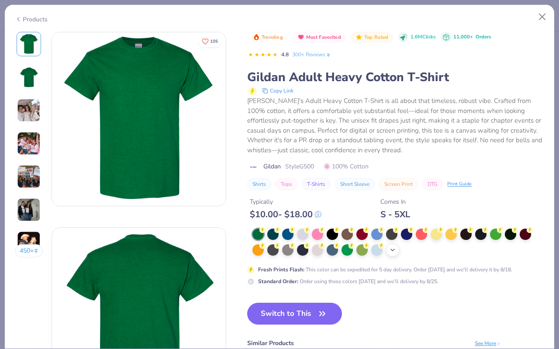
click at [393, 251] on polyline at bounding box center [392, 250] width 3 height 2
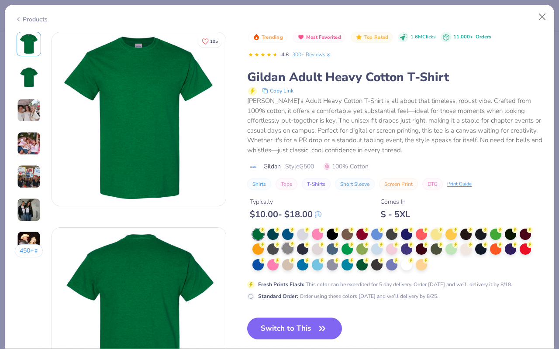
click at [292, 250] on div at bounding box center [287, 248] width 11 height 11
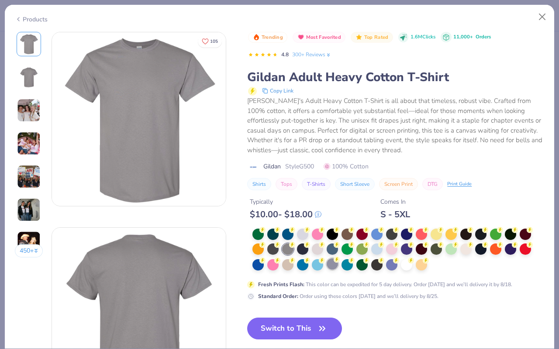
click at [331, 261] on div at bounding box center [331, 263] width 11 height 11
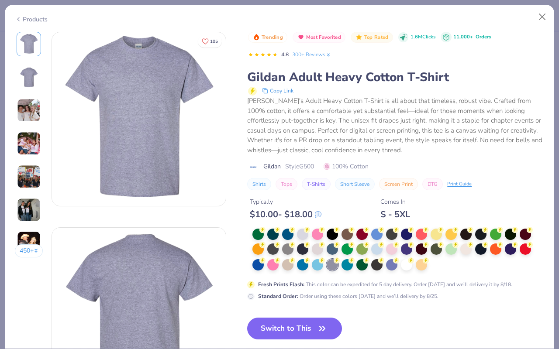
click at [35, 19] on div "Products" at bounding box center [31, 19] width 33 height 9
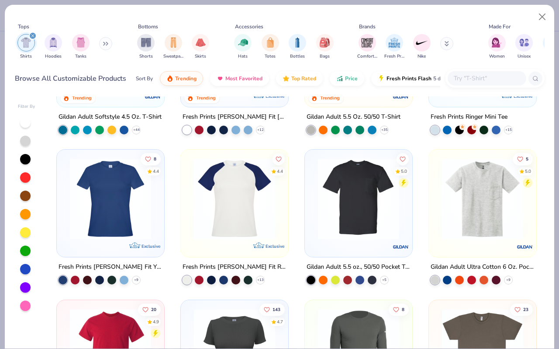
scroll to position [419, 0]
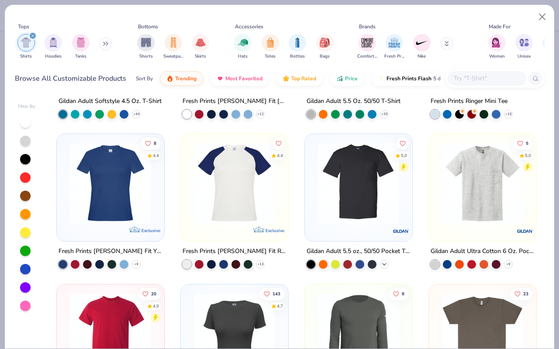
click at [387, 265] on icon at bounding box center [384, 264] width 7 height 7
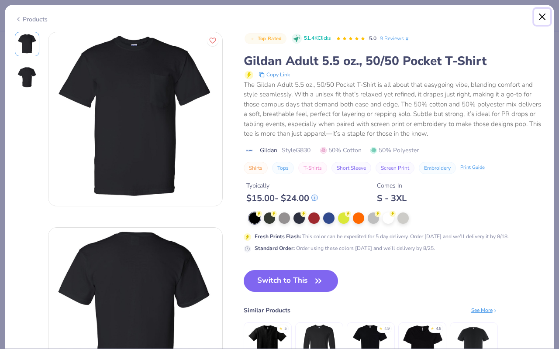
click at [545, 14] on button "Close" at bounding box center [542, 17] width 17 height 17
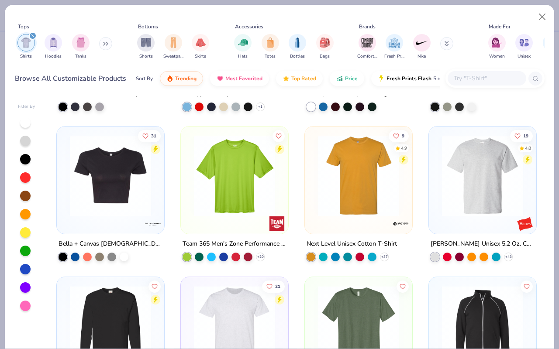
scroll to position [1053, 0]
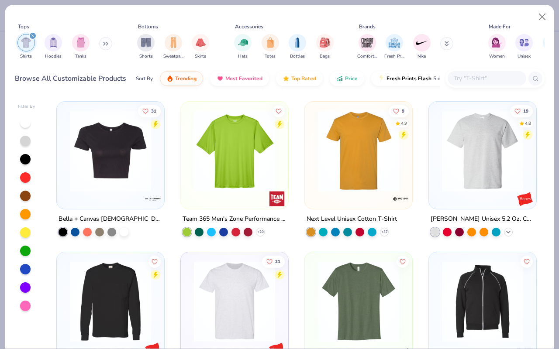
click at [509, 232] on icon at bounding box center [508, 232] width 7 height 7
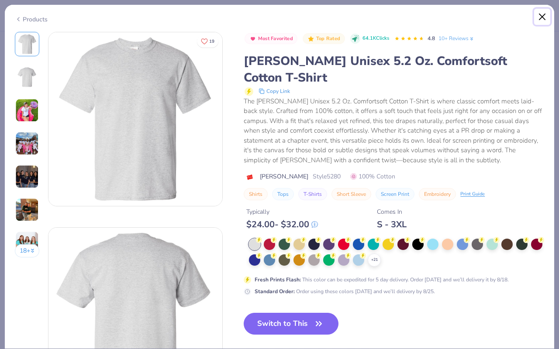
click at [541, 20] on button "Close" at bounding box center [542, 17] width 17 height 17
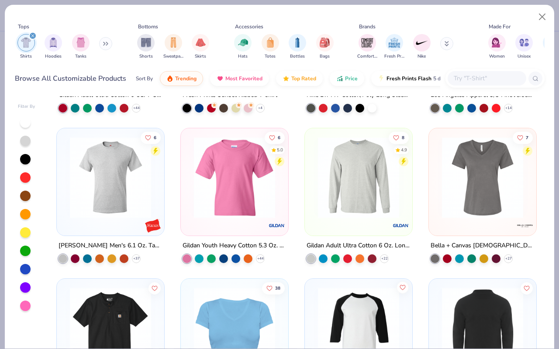
scroll to position [719, 0]
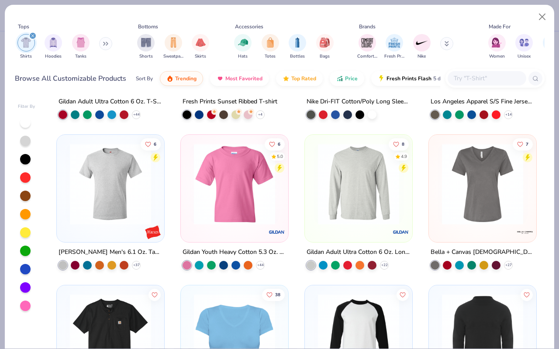
click at [136, 217] on img at bounding box center [110, 184] width 90 height 81
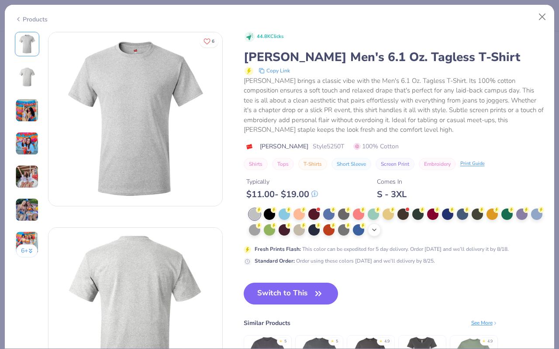
click at [377, 228] on icon at bounding box center [374, 230] width 7 height 7
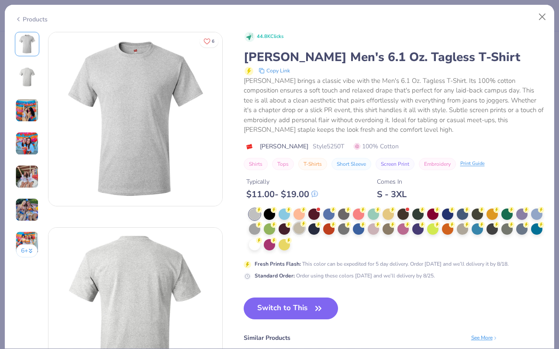
click at [298, 231] on div at bounding box center [298, 228] width 11 height 11
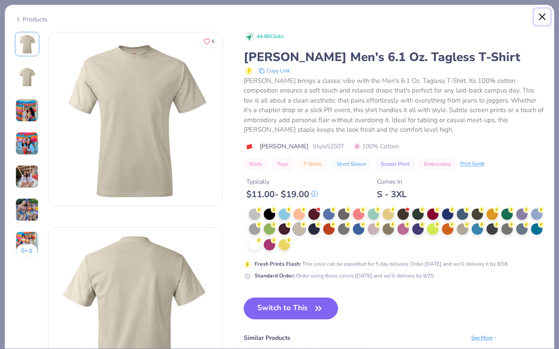
click at [543, 19] on button "Close" at bounding box center [542, 17] width 17 height 17
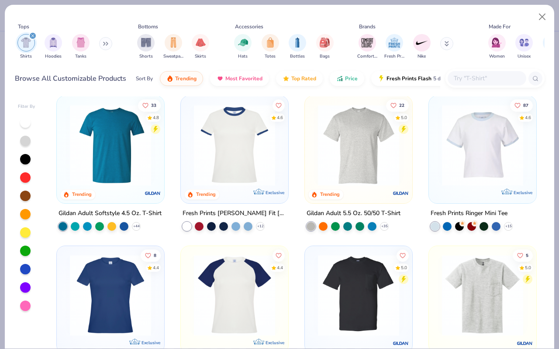
scroll to position [304, 0]
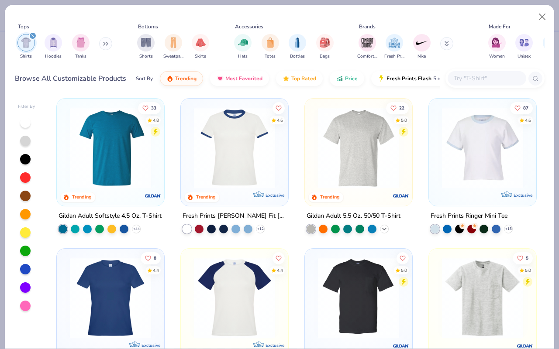
click at [383, 229] on polyline at bounding box center [383, 229] width 3 height 2
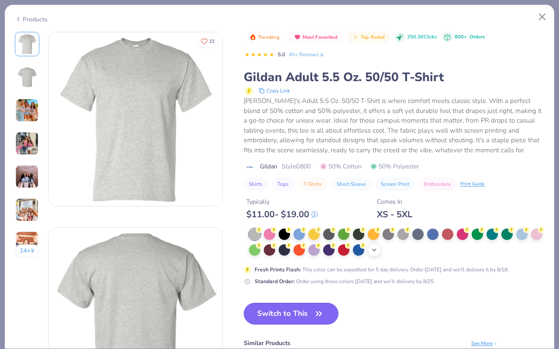
click at [373, 250] on polyline at bounding box center [373, 250] width 3 height 2
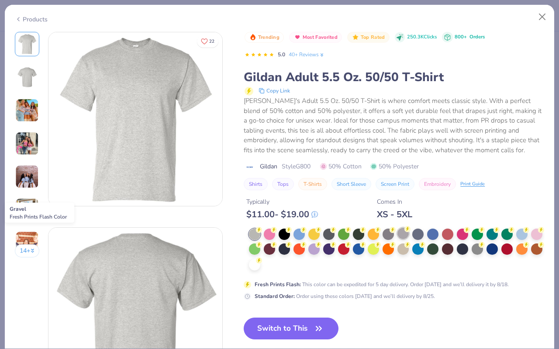
click at [402, 234] on div at bounding box center [402, 233] width 11 height 11
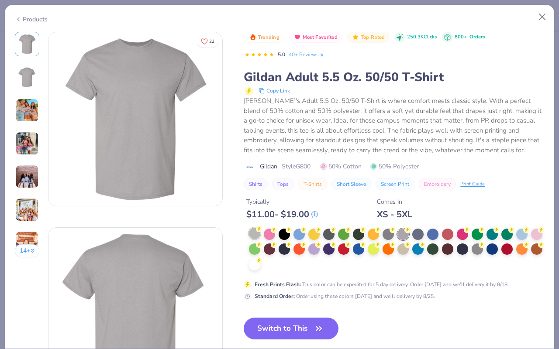
click at [257, 235] on div at bounding box center [254, 233] width 11 height 11
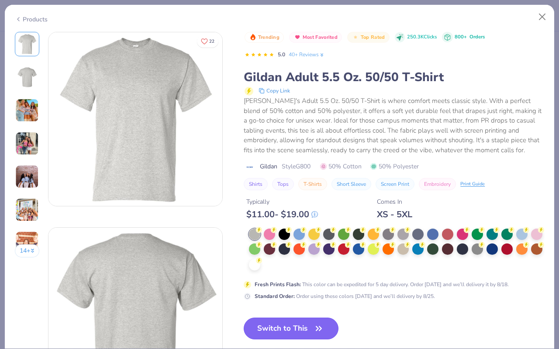
click at [285, 329] on button "Switch to This" at bounding box center [291, 329] width 95 height 22
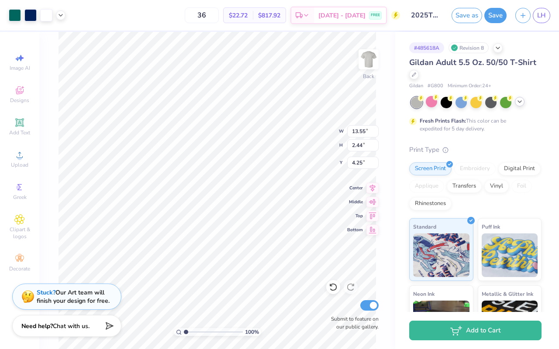
click at [520, 106] on div at bounding box center [476, 102] width 130 height 11
click at [519, 104] on icon at bounding box center [519, 101] width 7 height 7
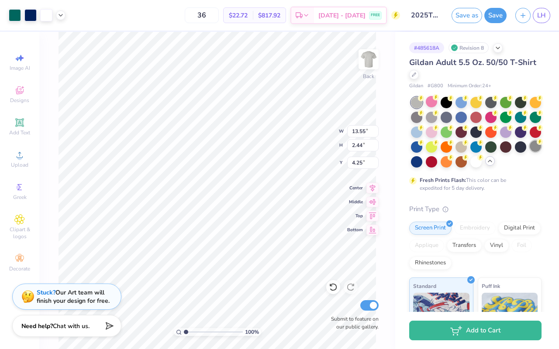
click at [536, 150] on div at bounding box center [534, 146] width 11 height 11
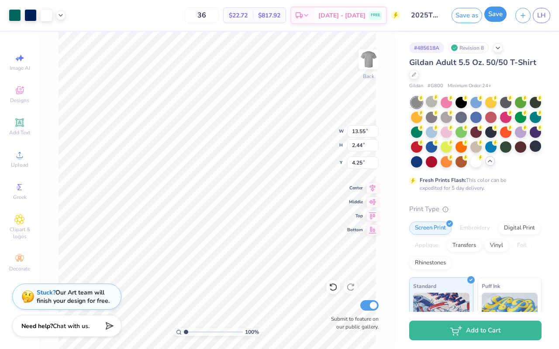
click at [495, 14] on button "Save" at bounding box center [495, 14] width 22 height 15
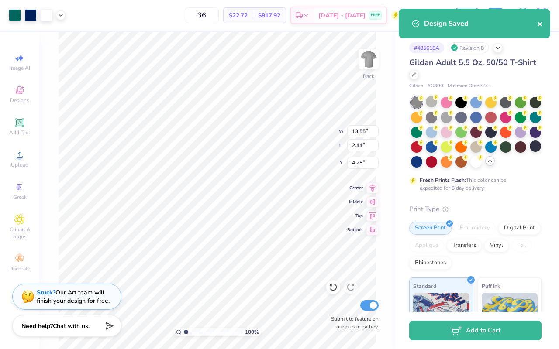
click at [542, 23] on icon "close" at bounding box center [540, 24] width 6 height 7
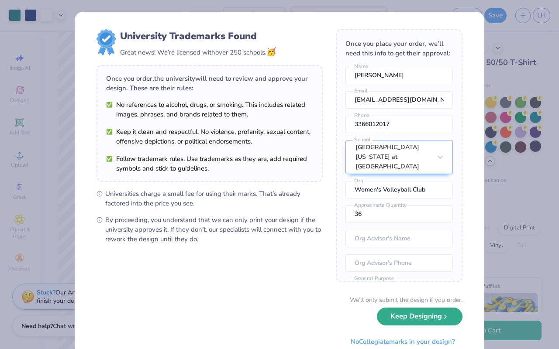
click at [403, 323] on button "Keep Designing" at bounding box center [420, 317] width 86 height 18
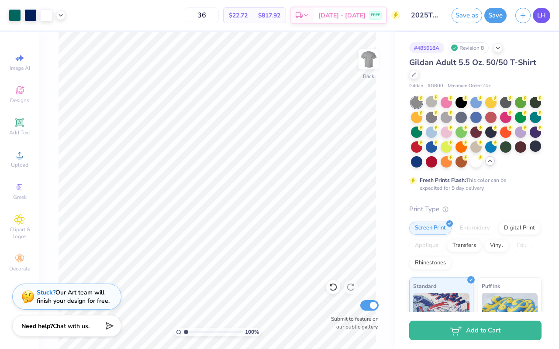
click at [548, 14] on link "LH" at bounding box center [540, 15] width 17 height 15
